Goal: Find specific page/section: Find specific page/section

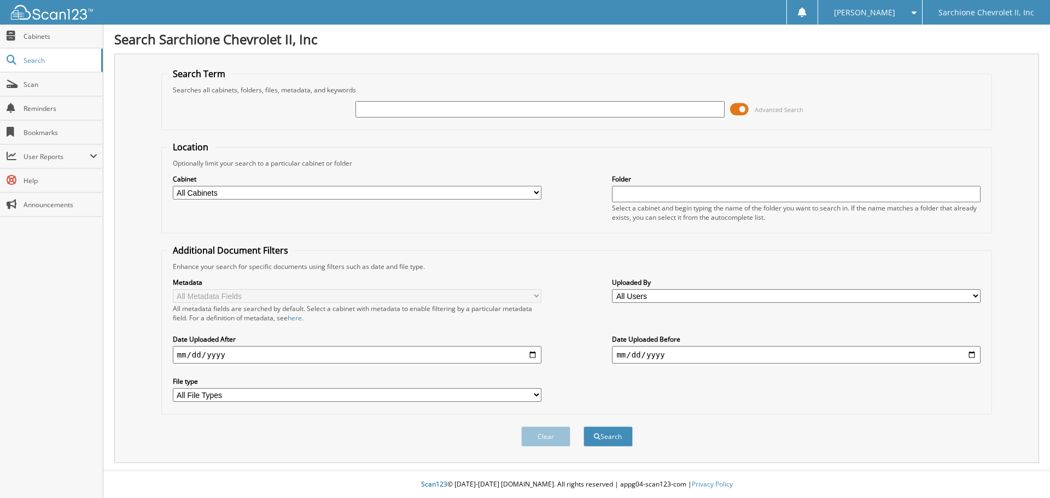
click at [386, 114] on input "text" at bounding box center [540, 109] width 369 height 16
type input "95762"
click at [584, 427] on button "Search" at bounding box center [608, 437] width 49 height 20
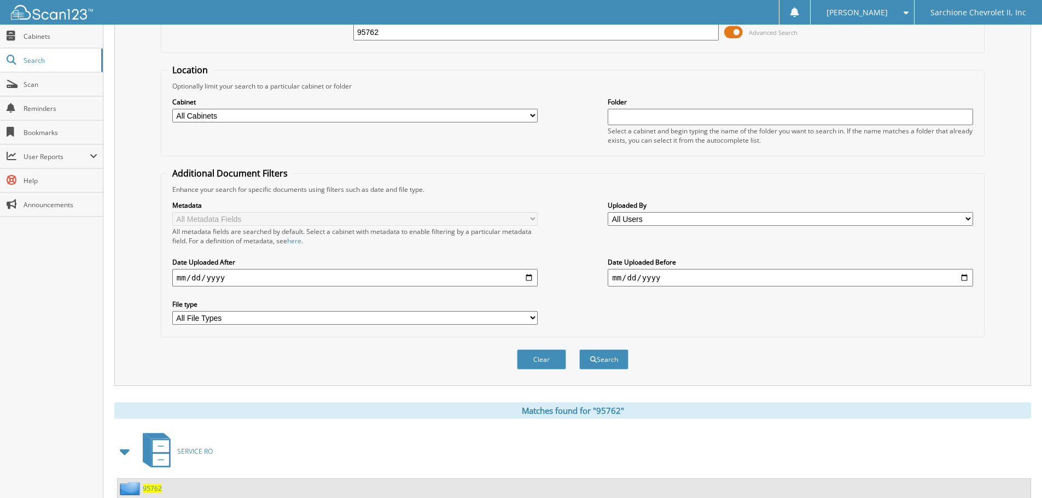
scroll to position [219, 0]
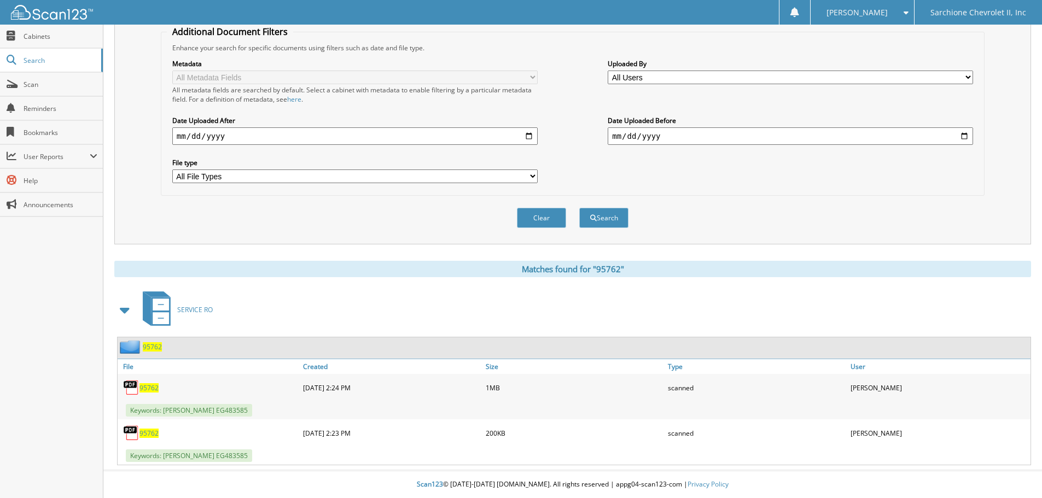
click at [145, 387] on span "95762" at bounding box center [148, 387] width 19 height 9
